Goal: Task Accomplishment & Management: Manage account settings

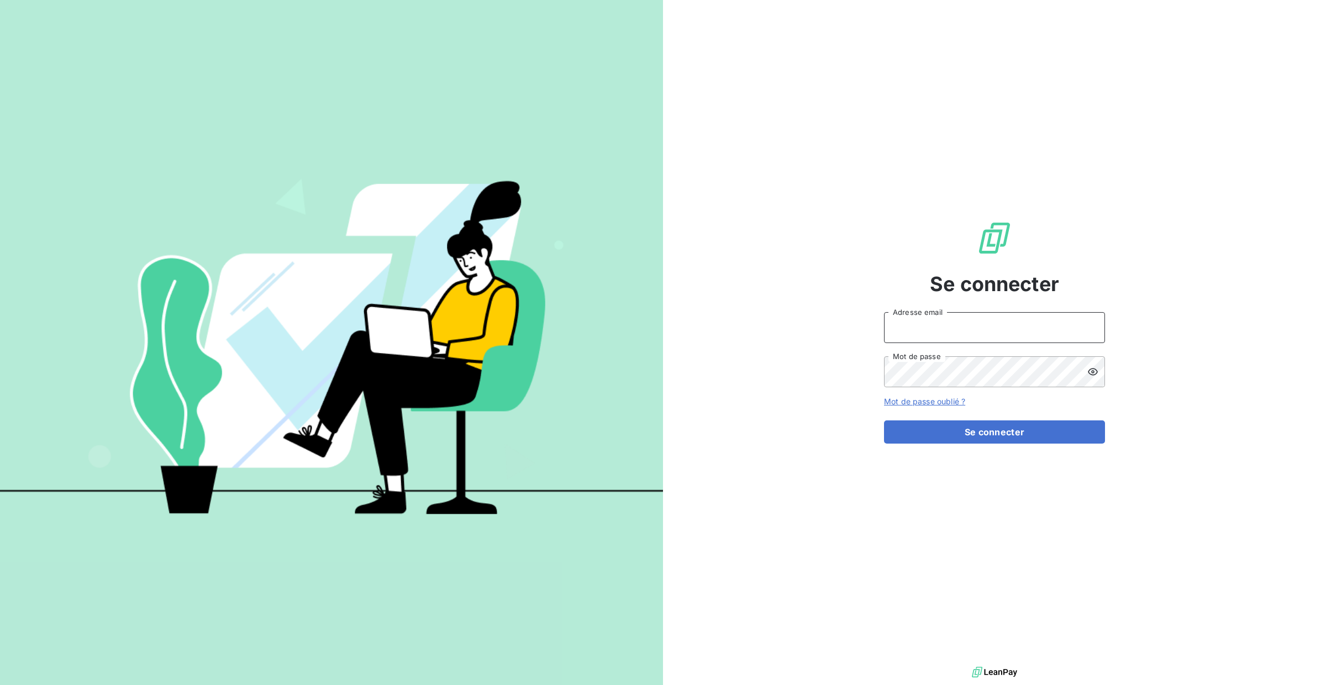
click at [937, 332] on input "Adresse email" at bounding box center [994, 327] width 221 height 31
click at [942, 331] on input "Adresse email" at bounding box center [994, 327] width 221 height 31
type input "[PERSON_NAME][EMAIL_ADDRESS][DOMAIN_NAME]"
click at [1045, 326] on input "[PERSON_NAME][EMAIL_ADDRESS][DOMAIN_NAME]" at bounding box center [994, 327] width 221 height 31
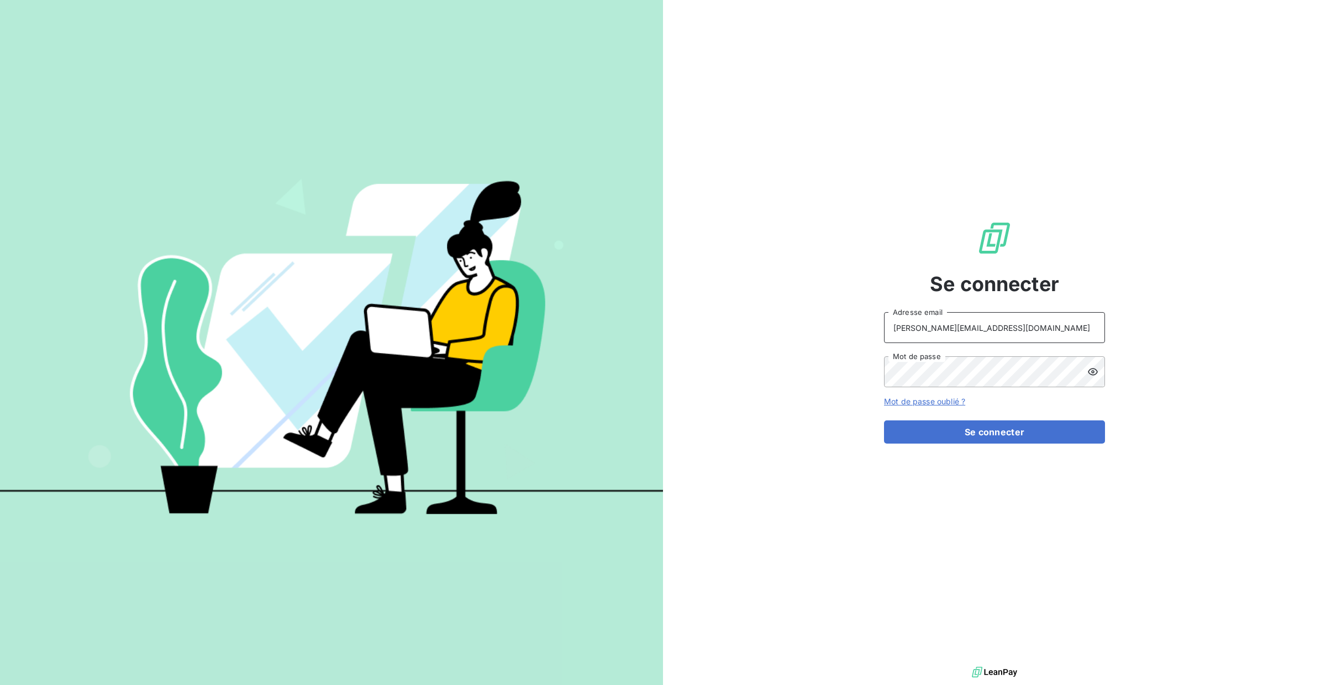
click at [1040, 334] on input "[PERSON_NAME][EMAIL_ADDRESS][DOMAIN_NAME]" at bounding box center [994, 327] width 221 height 31
click at [1011, 336] on input "[PERSON_NAME][EMAIL_ADDRESS][DOMAIN_NAME]" at bounding box center [994, 327] width 221 height 31
drag, startPoint x: 1016, startPoint y: 334, endPoint x: 801, endPoint y: 321, distance: 214.8
click at [801, 321] on div "Se connecter [PERSON_NAME][EMAIL_ADDRESS][DOMAIN_NAME] Adresse email Mot de pas…" at bounding box center [994, 332] width 663 height 664
type input "[PERSON_NAME][EMAIL_ADDRESS][DOMAIN_NAME]"
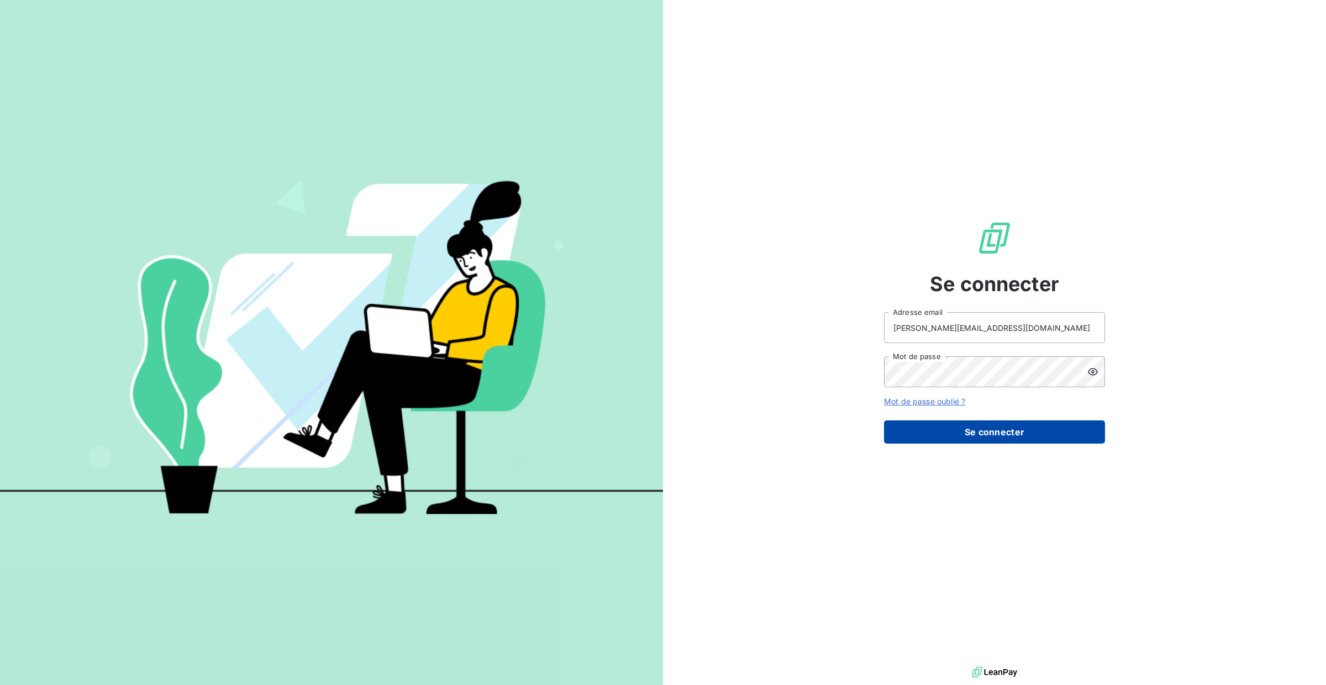
click at [982, 428] on button "Se connecter" at bounding box center [994, 432] width 221 height 23
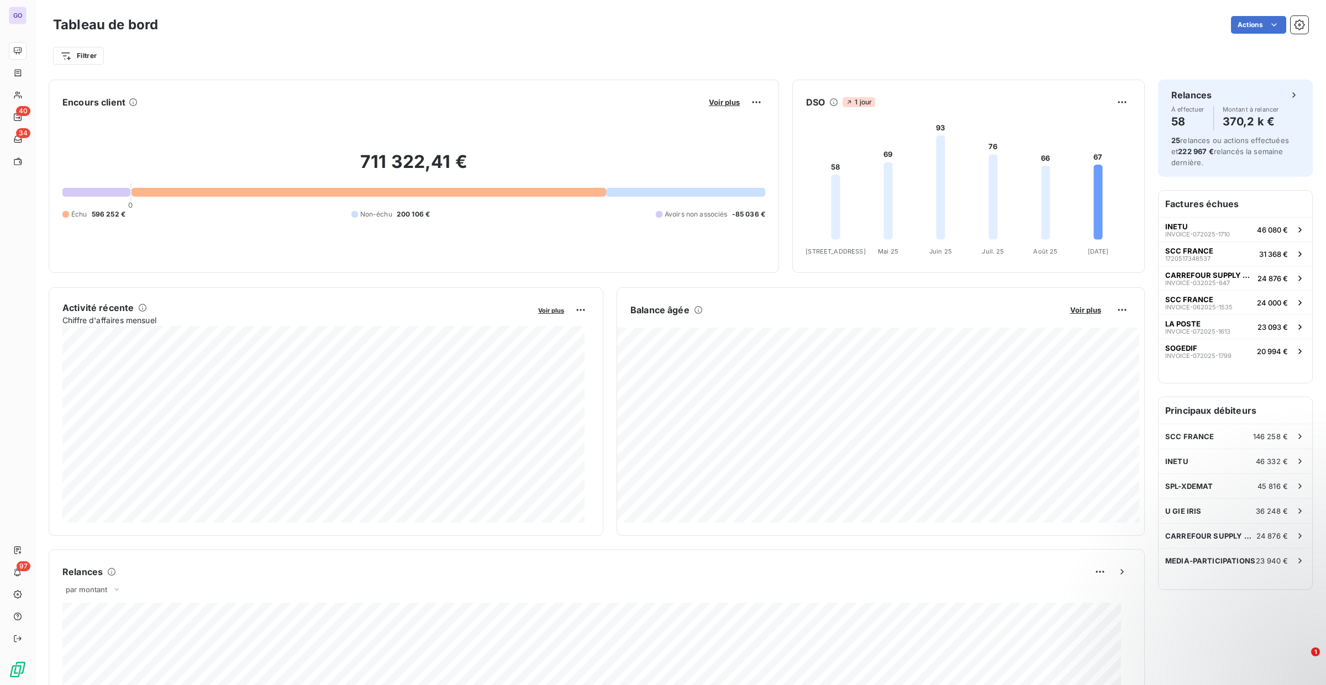
click at [191, 186] on div "711 322,41 € 0 Échu 596 252 € Non-échu 200 106 € Avoirs non associés -85 036 €" at bounding box center [413, 185] width 703 height 148
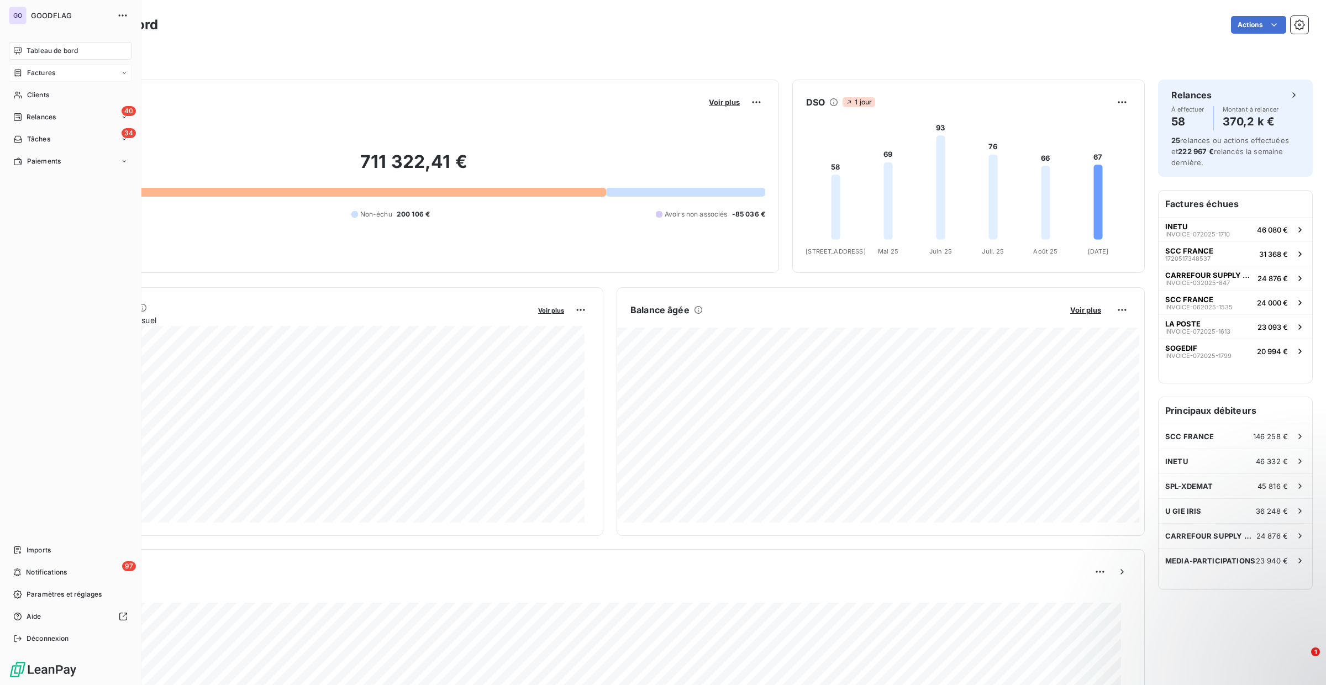
click at [26, 74] on div "Factures" at bounding box center [34, 73] width 42 height 10
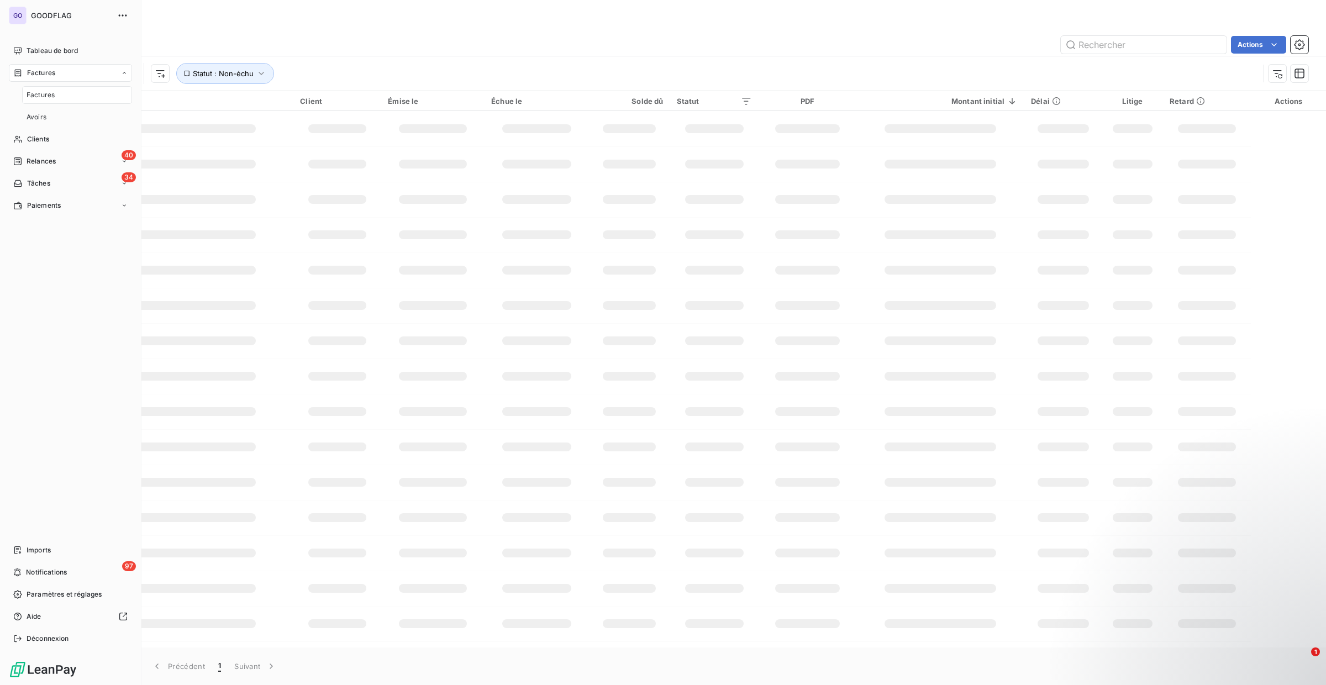
click at [61, 95] on div "Factures" at bounding box center [77, 95] width 110 height 18
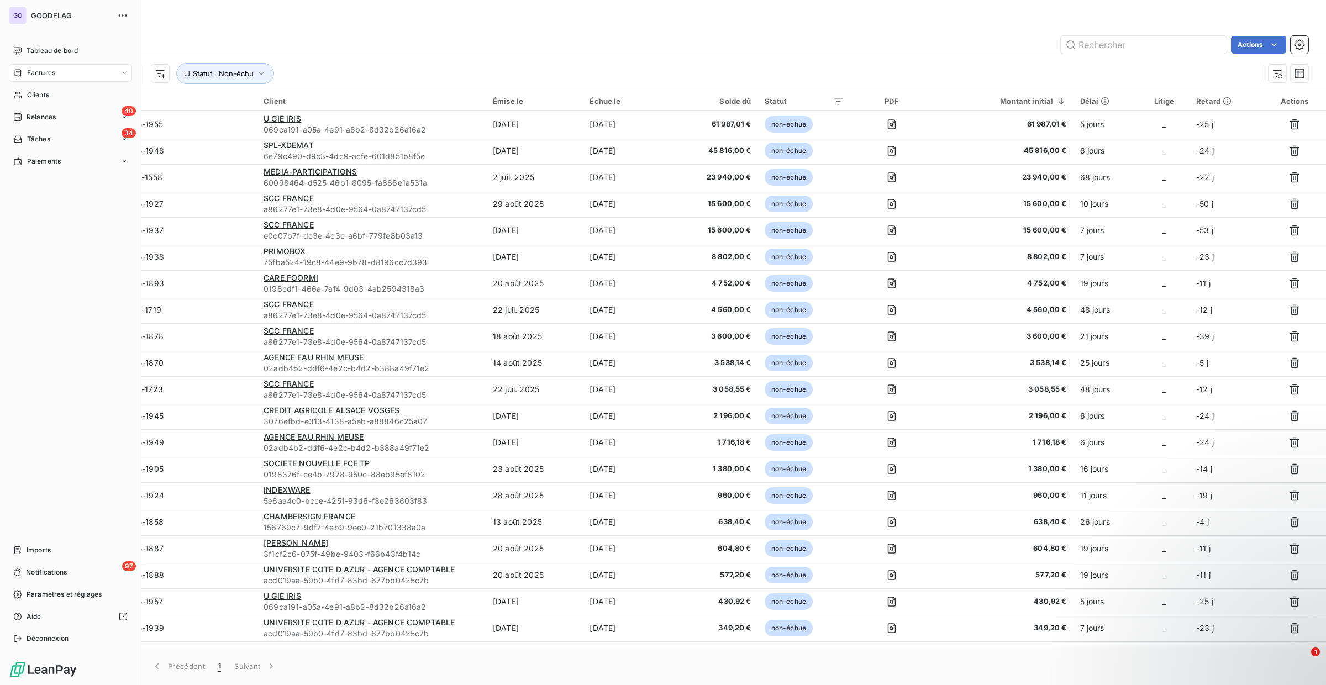
click at [20, 73] on icon at bounding box center [18, 72] width 7 height 7
click at [75, 74] on div "Factures" at bounding box center [70, 73] width 123 height 18
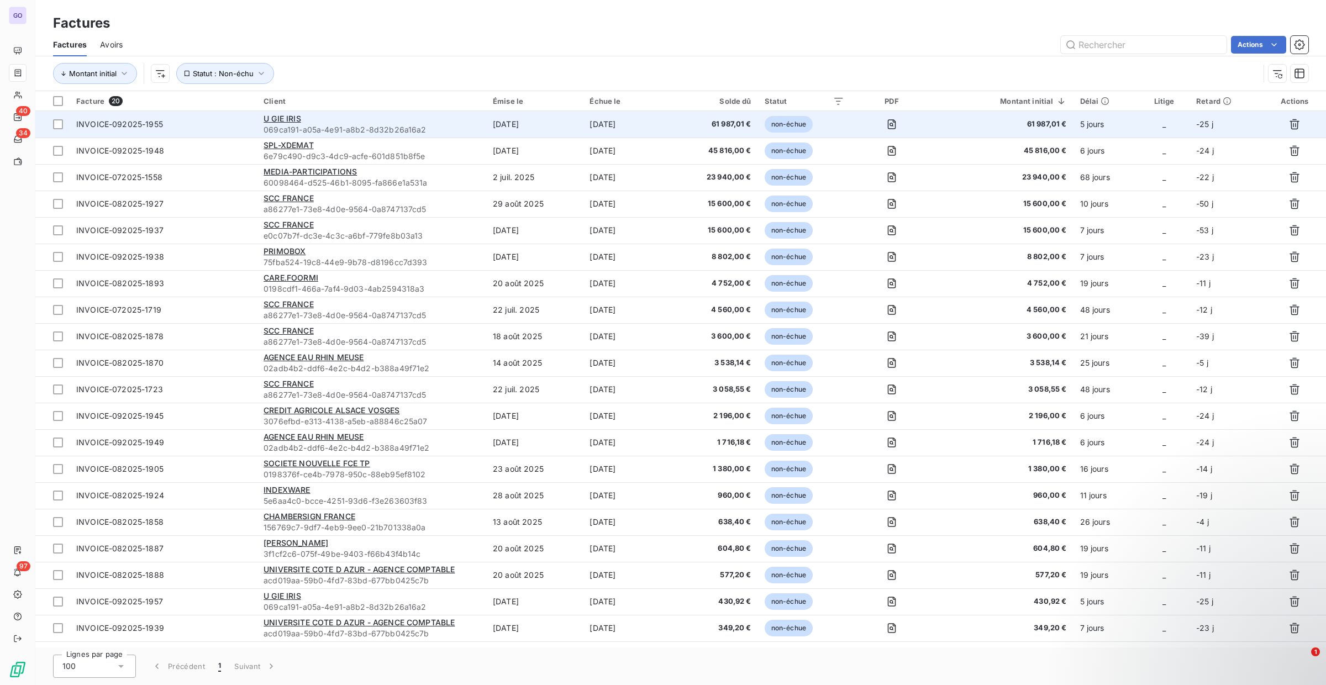
click at [386, 119] on div "U GIE IRIS" at bounding box center [372, 118] width 216 height 11
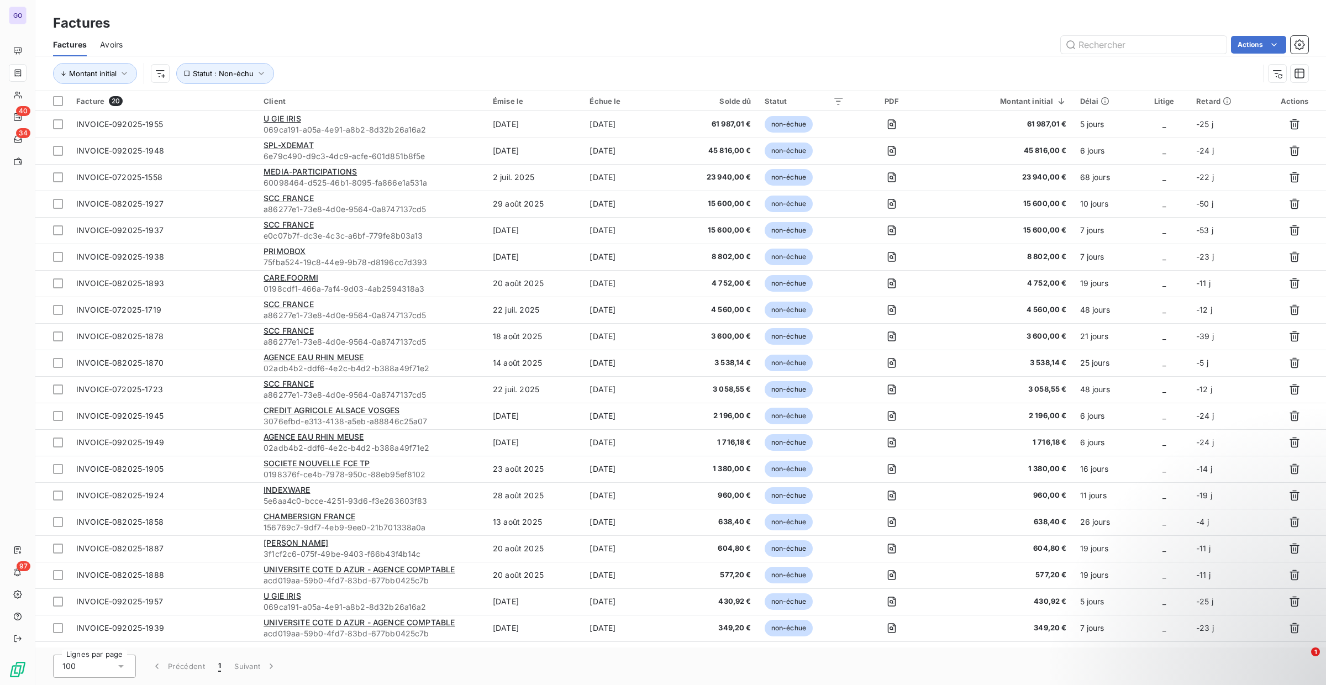
click at [1210, 101] on div "Retard" at bounding box center [1226, 101] width 60 height 9
click at [612, 101] on div "Échue le" at bounding box center [627, 101] width 74 height 9
click at [637, 125] on span "Trier par ordre croissant" at bounding box center [607, 124] width 89 height 11
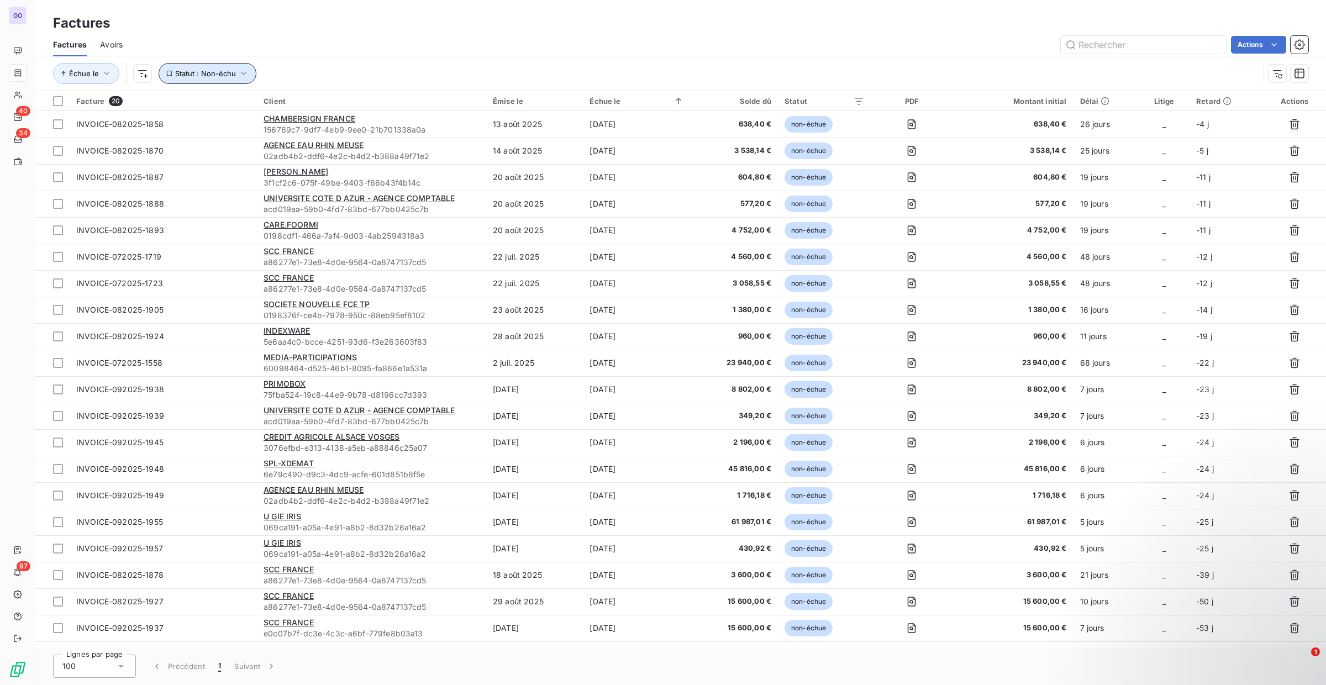
click at [233, 83] on button "Statut : Non-échu" at bounding box center [208, 73] width 98 height 21
click at [223, 69] on button "Statut : Non-échu" at bounding box center [208, 73] width 98 height 21
click at [221, 73] on span "Statut : Non-échu" at bounding box center [205, 73] width 61 height 9
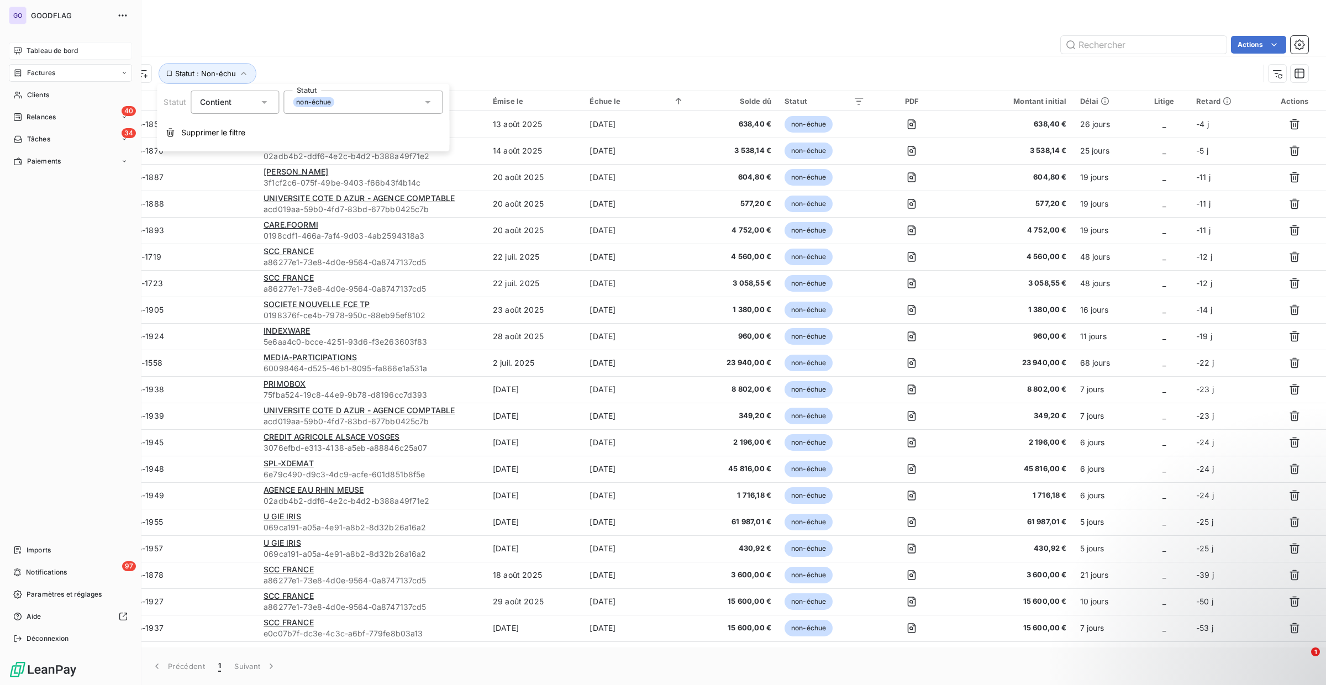
click at [23, 46] on div "Tableau de bord" at bounding box center [70, 51] width 123 height 18
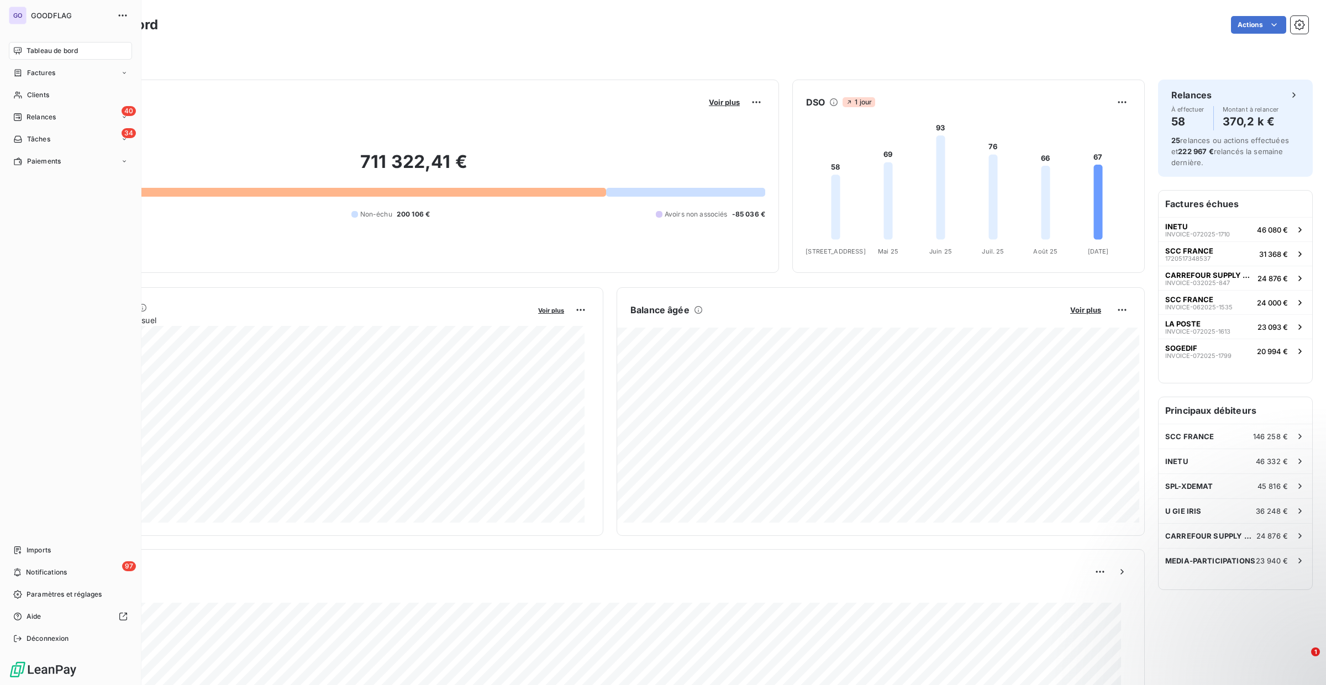
click at [7, 70] on div "GO GOODFLAG Tableau de bord Factures Clients 40 Relances 34 Tâches Paiements Im…" at bounding box center [70, 342] width 141 height 685
click at [19, 70] on icon at bounding box center [18, 72] width 7 height 7
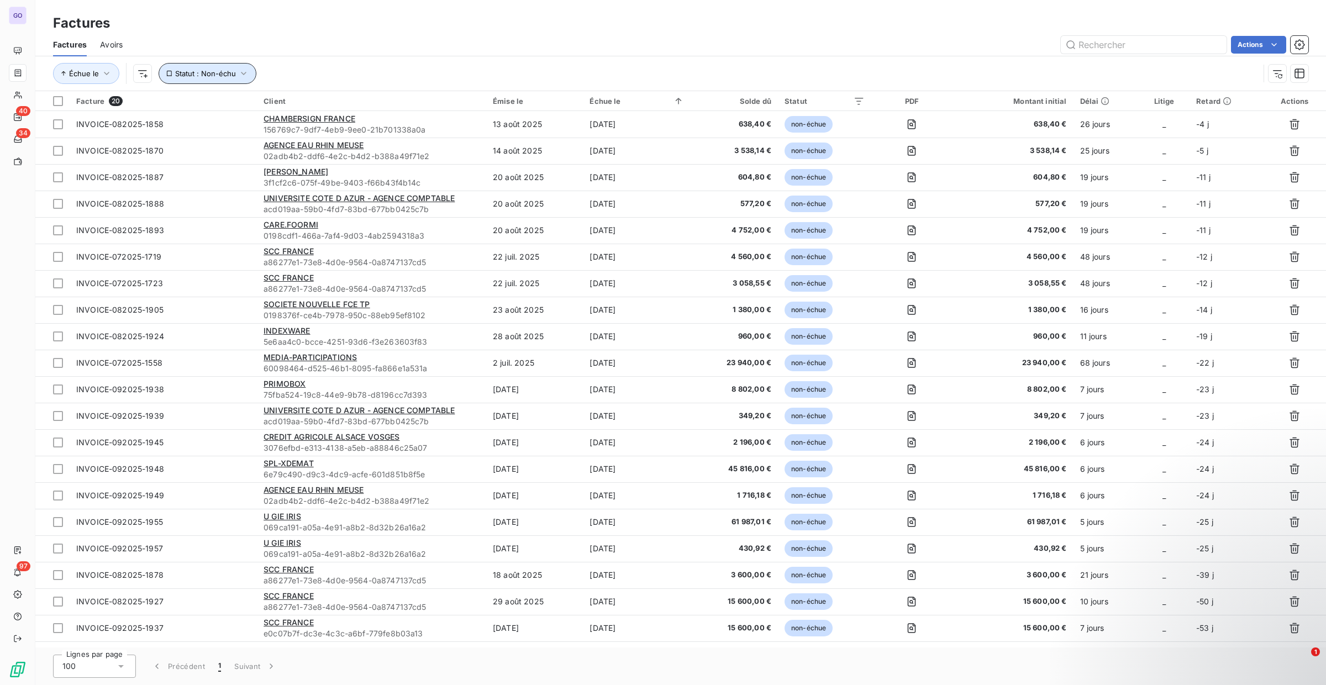
click at [224, 78] on button "Statut : Non-échu" at bounding box center [208, 73] width 98 height 21
click at [280, 74] on div "Échue le Statut : Non-échu" at bounding box center [656, 73] width 1206 height 21
drag, startPoint x: 199, startPoint y: 67, endPoint x: 229, endPoint y: 83, distance: 34.4
click at [200, 68] on button "Statut : Non-échu" at bounding box center [208, 73] width 98 height 21
click at [356, 108] on div "non-échue" at bounding box center [363, 102] width 159 height 23
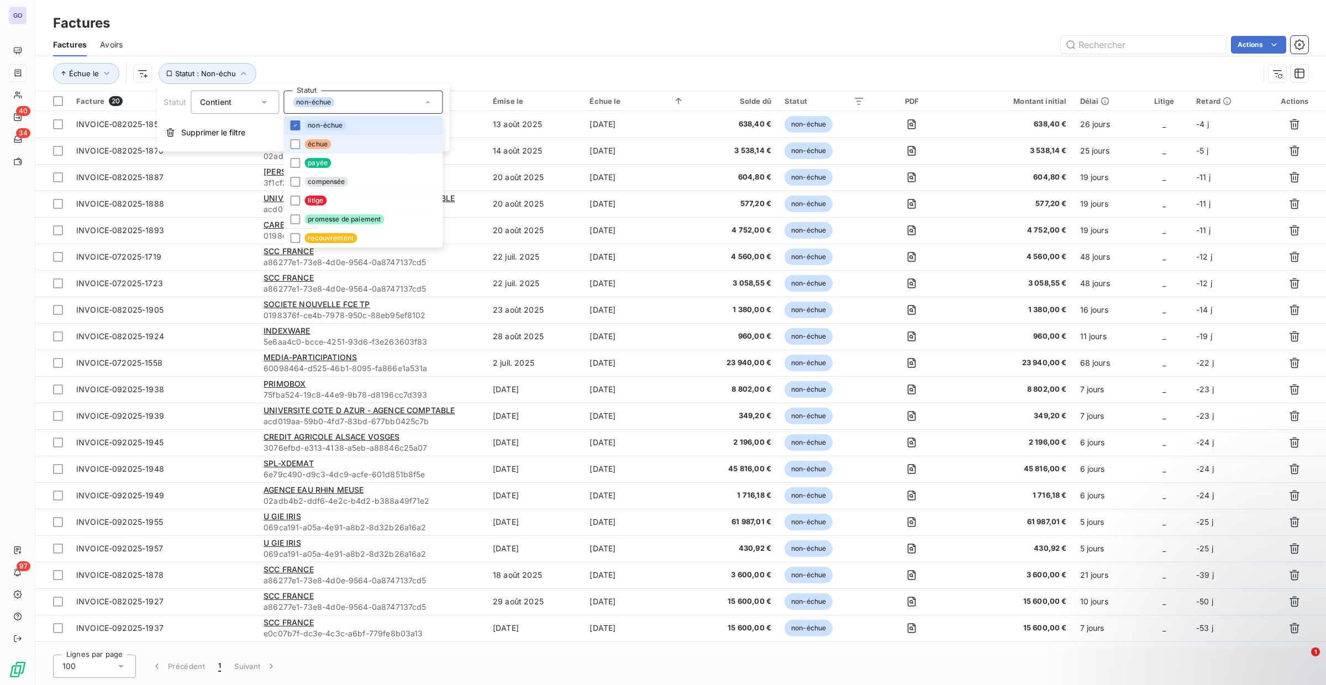
click at [339, 146] on li "échue" at bounding box center [363, 144] width 159 height 19
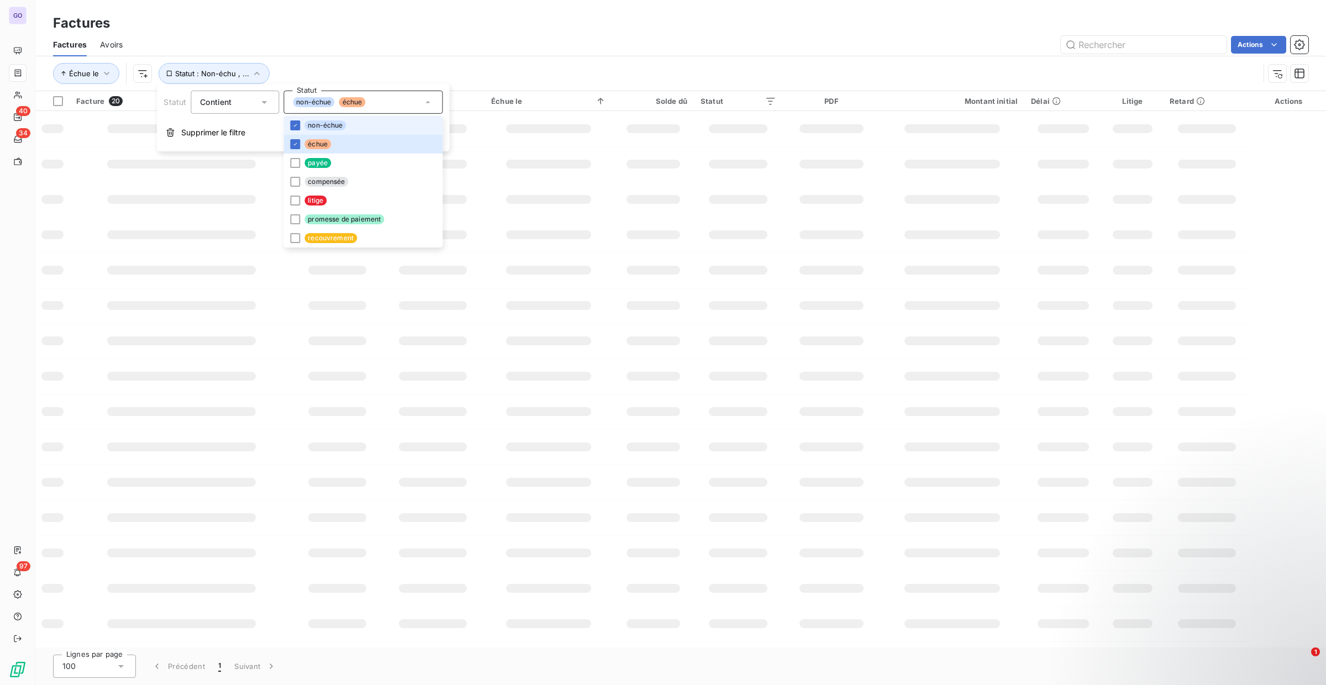
click at [346, 123] on li "non-échue" at bounding box center [363, 125] width 159 height 19
click at [453, 72] on div "Échue le Statut : Échu" at bounding box center [656, 73] width 1206 height 21
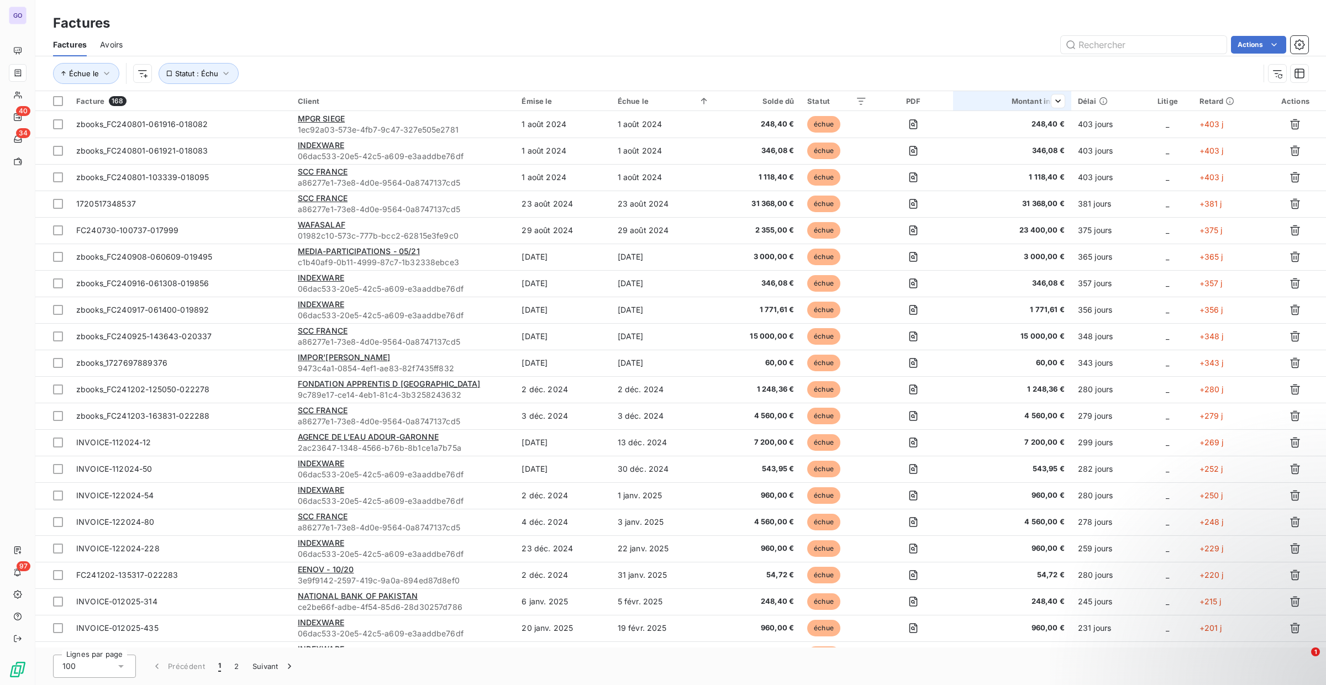
click at [1043, 106] on div at bounding box center [1054, 101] width 22 height 13
click at [1020, 142] on div "Trier par ordre décroissant" at bounding box center [996, 149] width 132 height 24
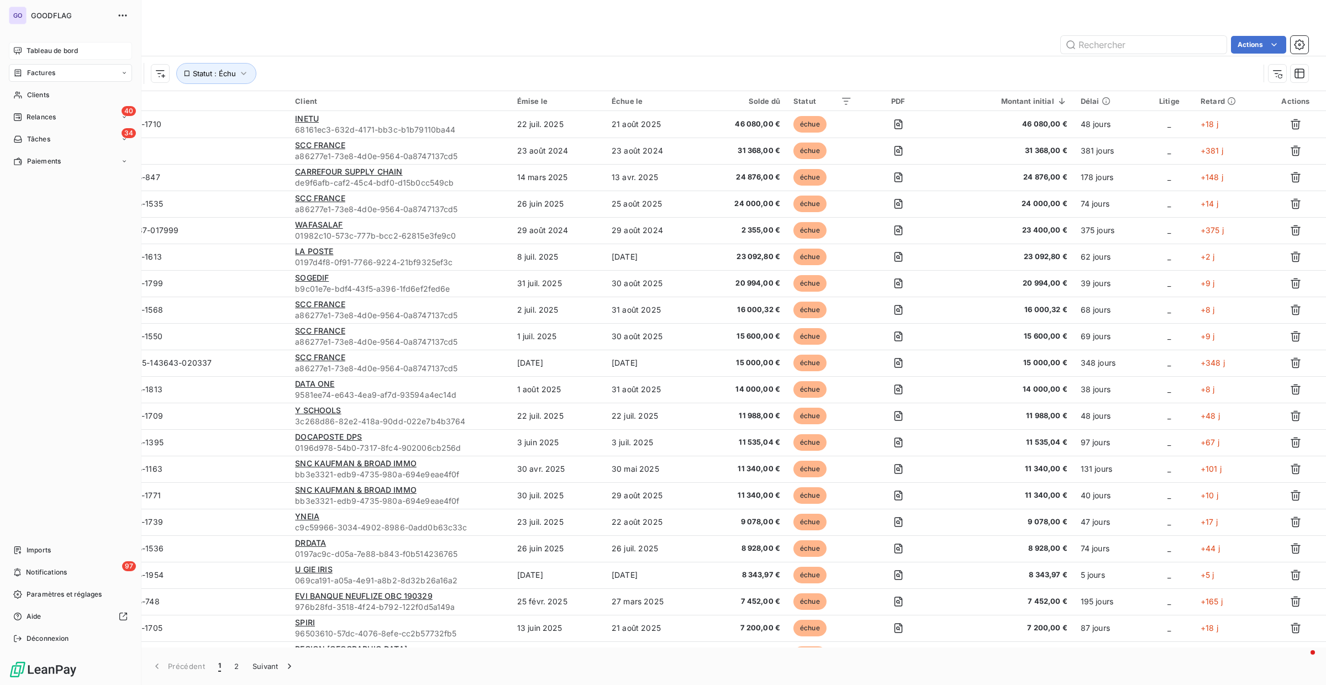
click at [22, 53] on div "Tableau de bord" at bounding box center [70, 51] width 123 height 18
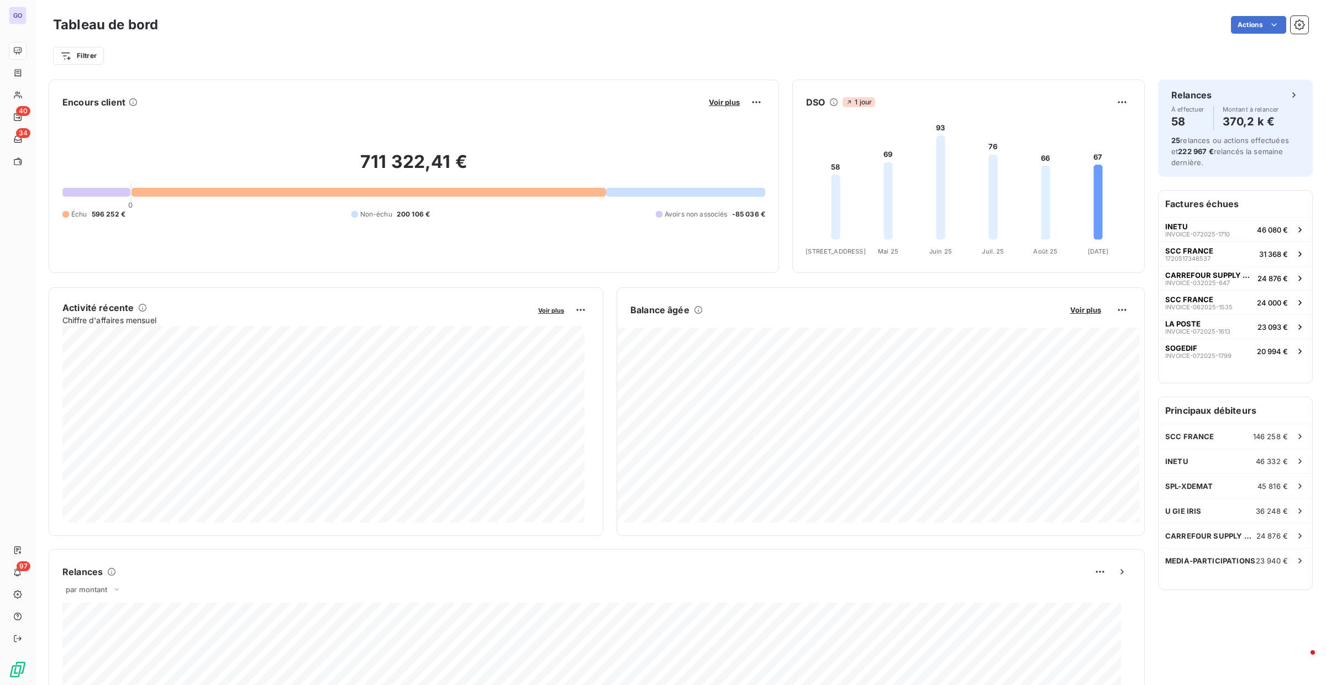
click at [83, 195] on div at bounding box center [96, 192] width 68 height 9
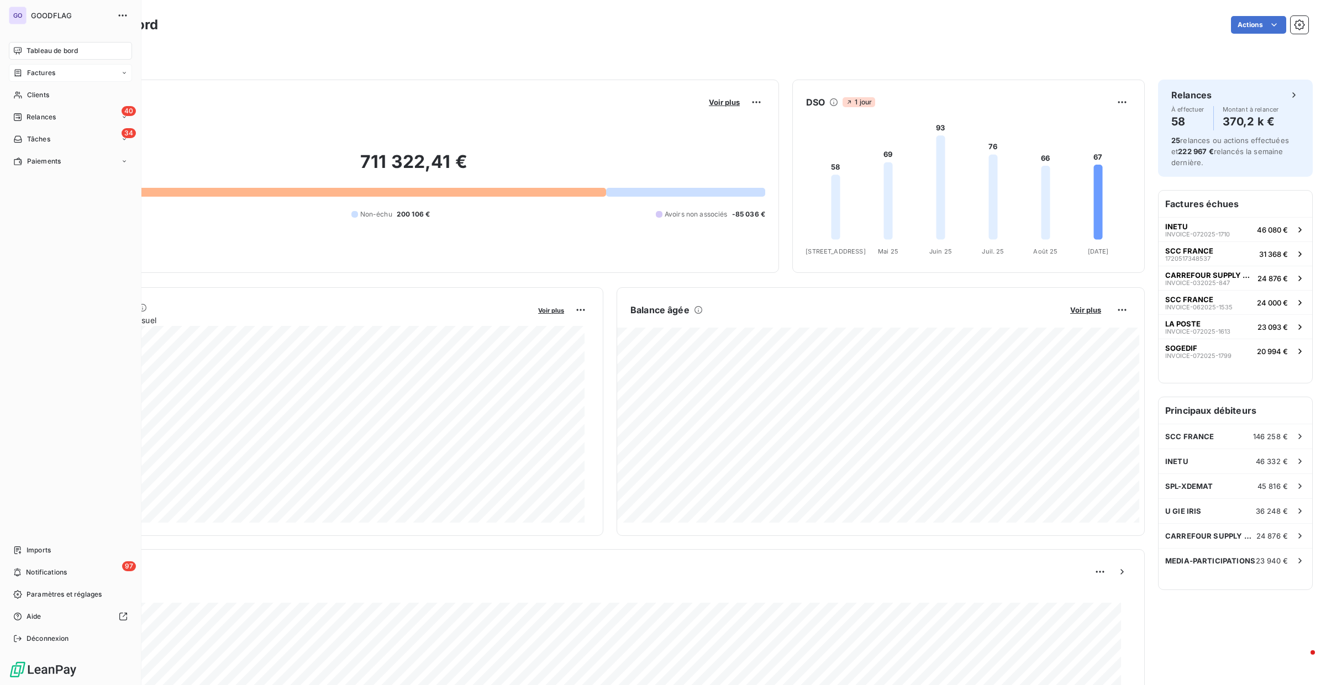
click at [19, 76] on icon at bounding box center [17, 73] width 9 height 9
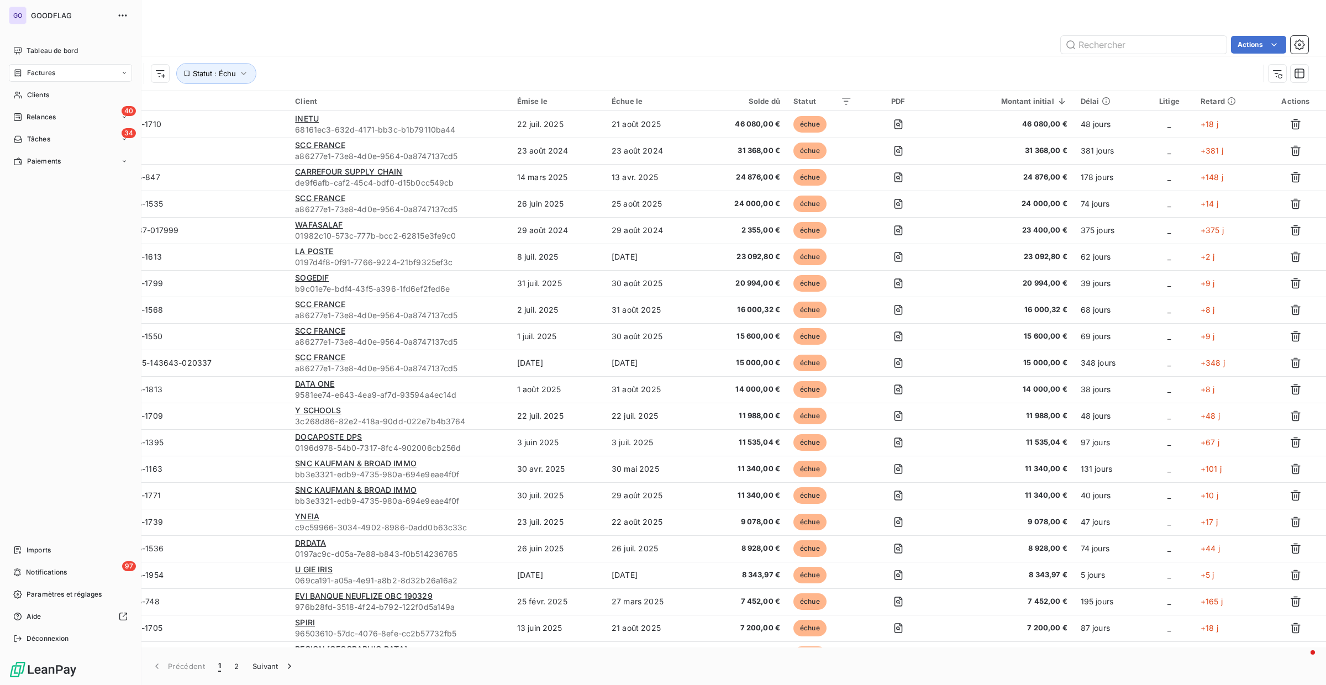
click at [9, 51] on nav "Tableau de bord Factures Clients 40 Relances 34 Tâches Paiements" at bounding box center [70, 106] width 123 height 128
